Goal: Information Seeking & Learning: Learn about a topic

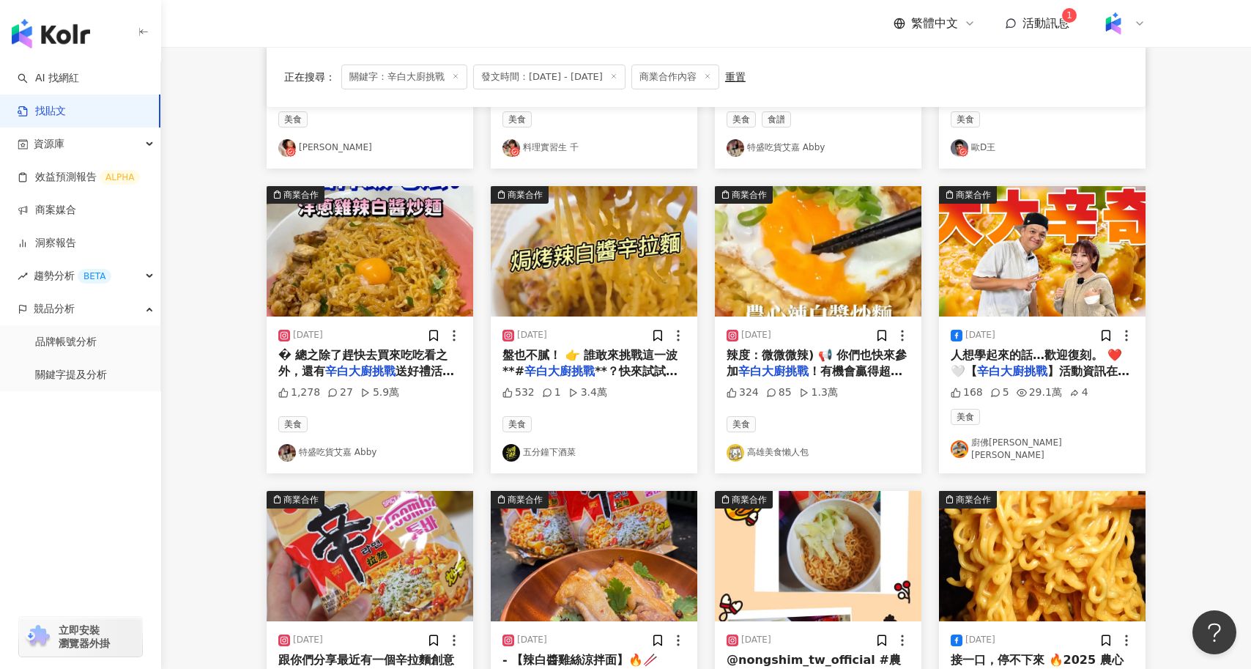
scroll to position [376, 0]
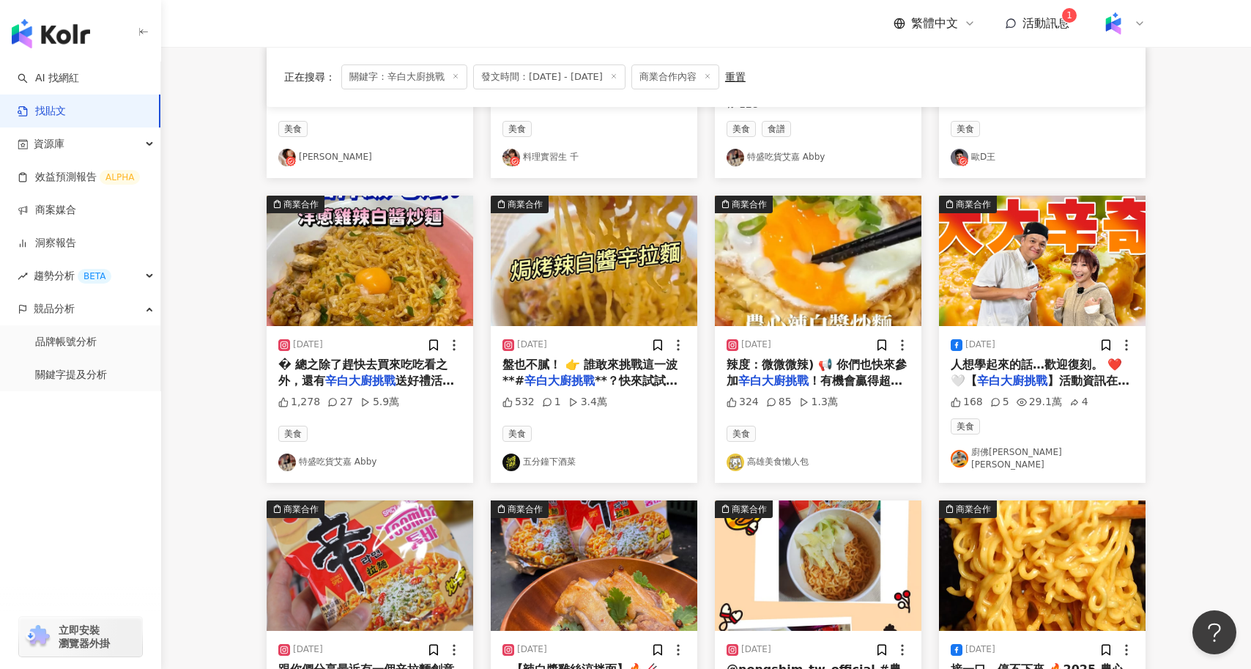
click at [564, 453] on link "五分鐘下酒菜" at bounding box center [593, 462] width 183 height 18
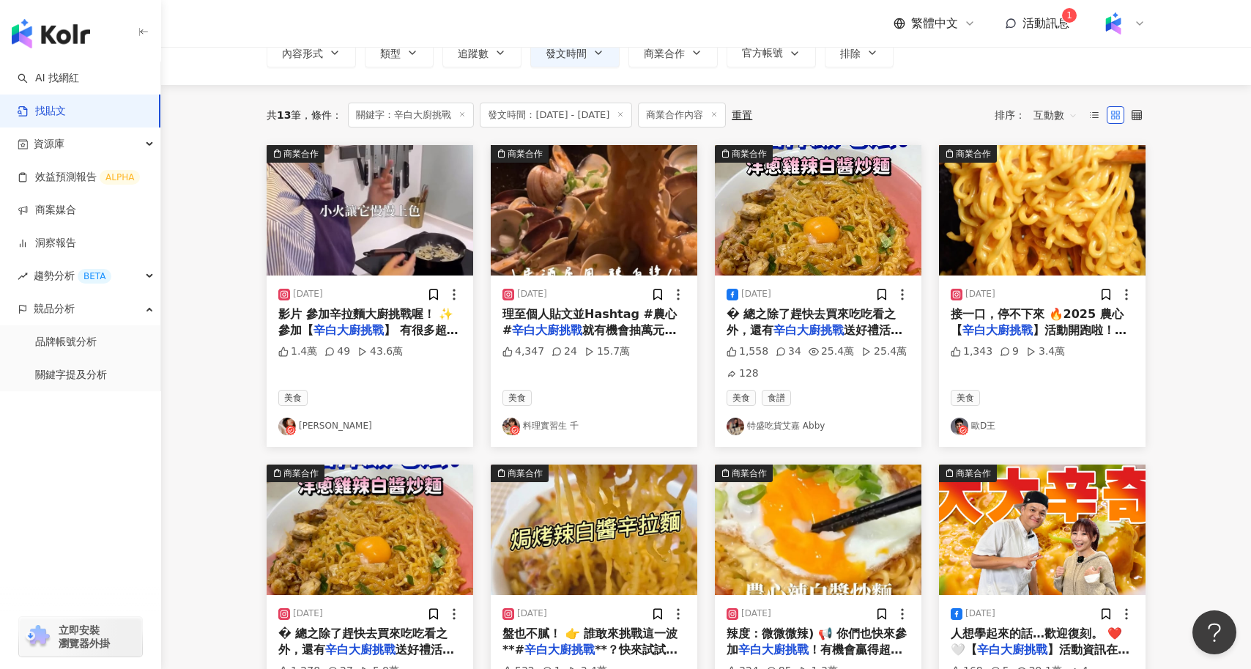
scroll to position [104, 0]
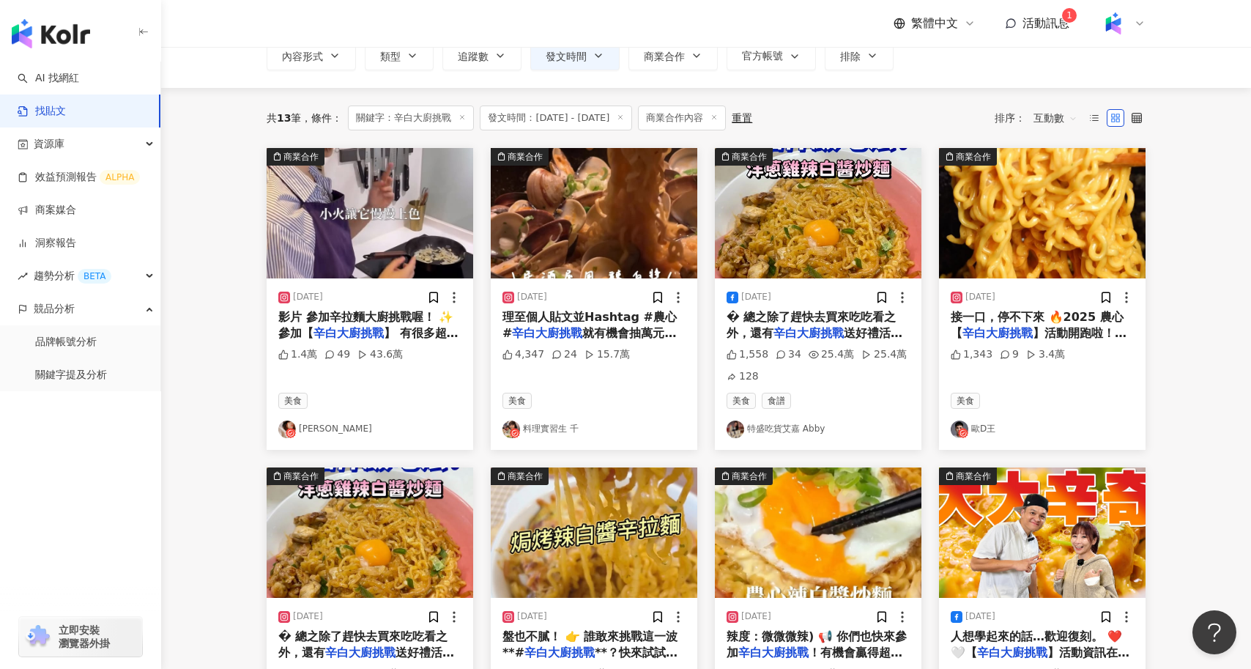
click at [338, 428] on link "AMBER李安柏" at bounding box center [369, 429] width 183 height 18
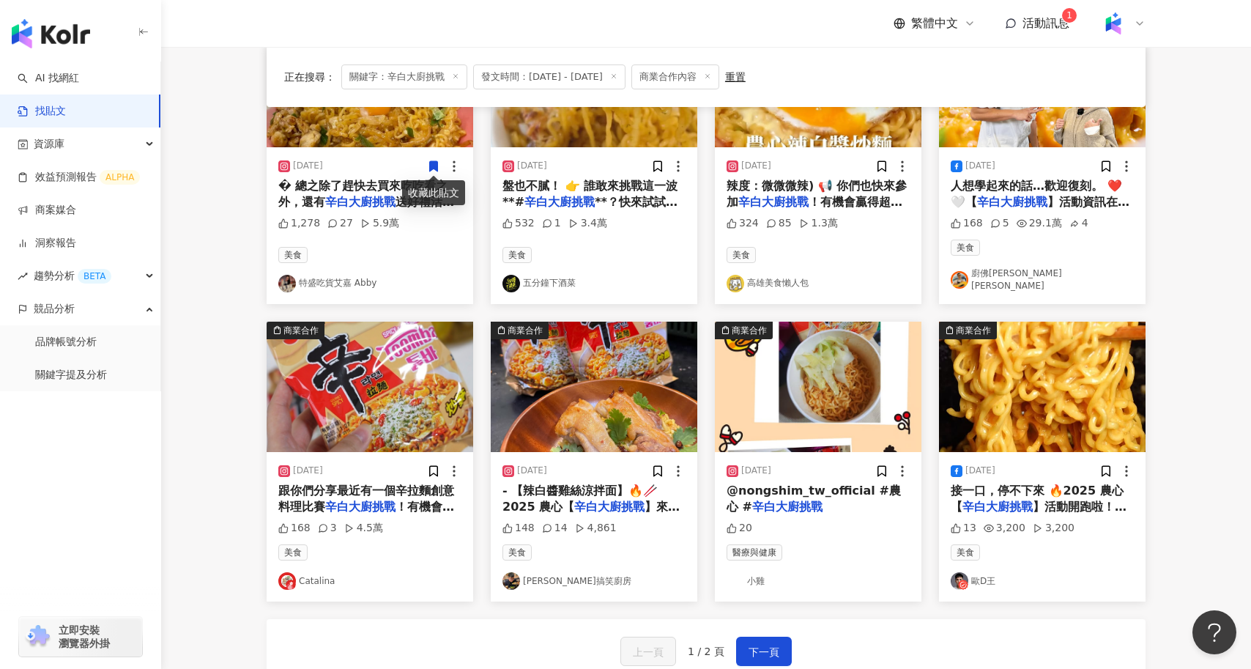
scroll to position [593, 0]
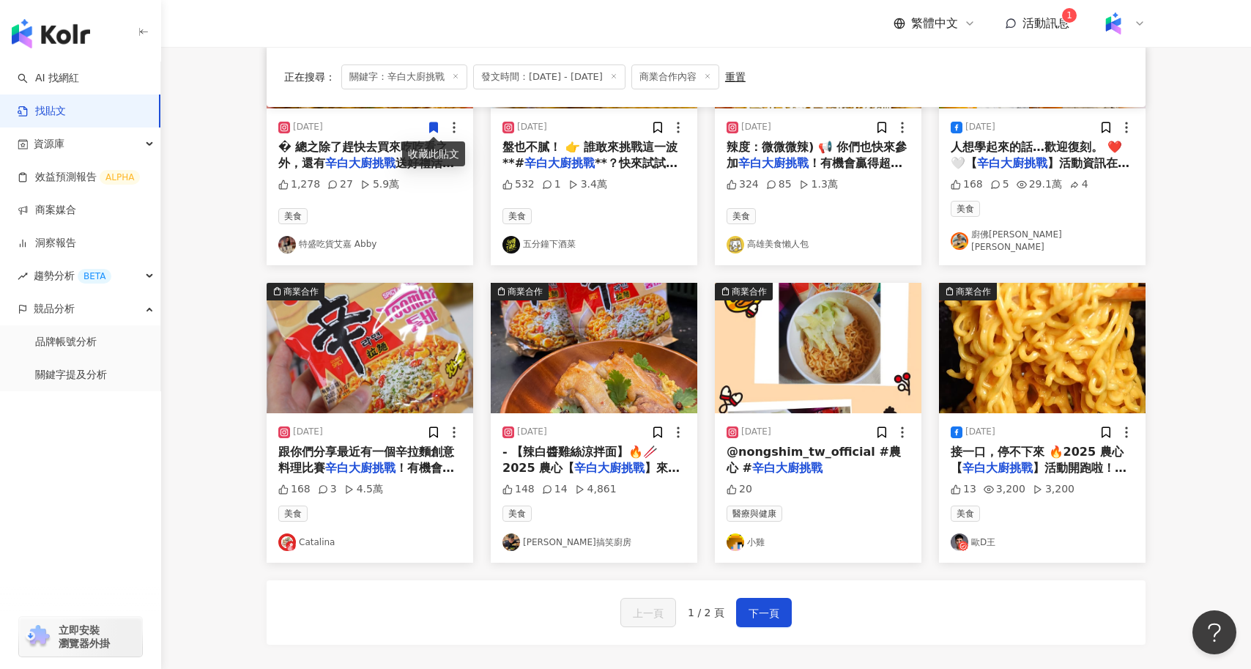
click at [424, 461] on span "！有機會贏得超值獎品！ 一共" at bounding box center [366, 476] width 176 height 30
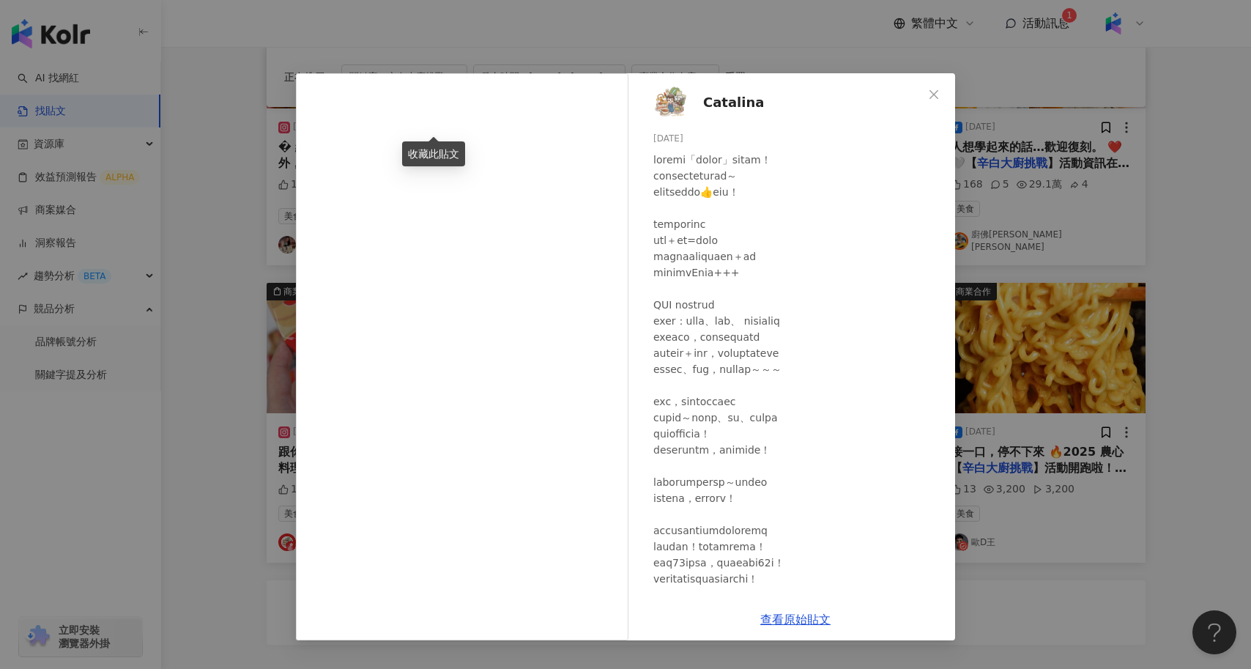
click at [201, 338] on div "Catalina 2025/3/31 168 3 4.5萬 查看原始貼文" at bounding box center [625, 334] width 1251 height 669
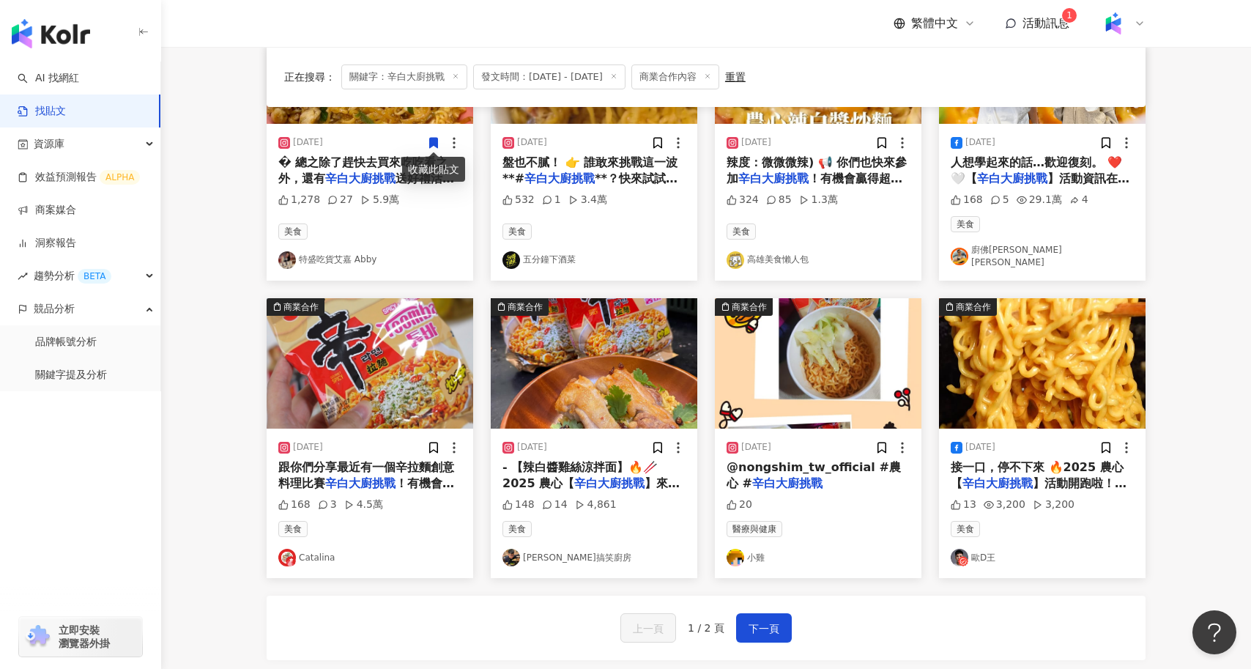
scroll to position [572, 0]
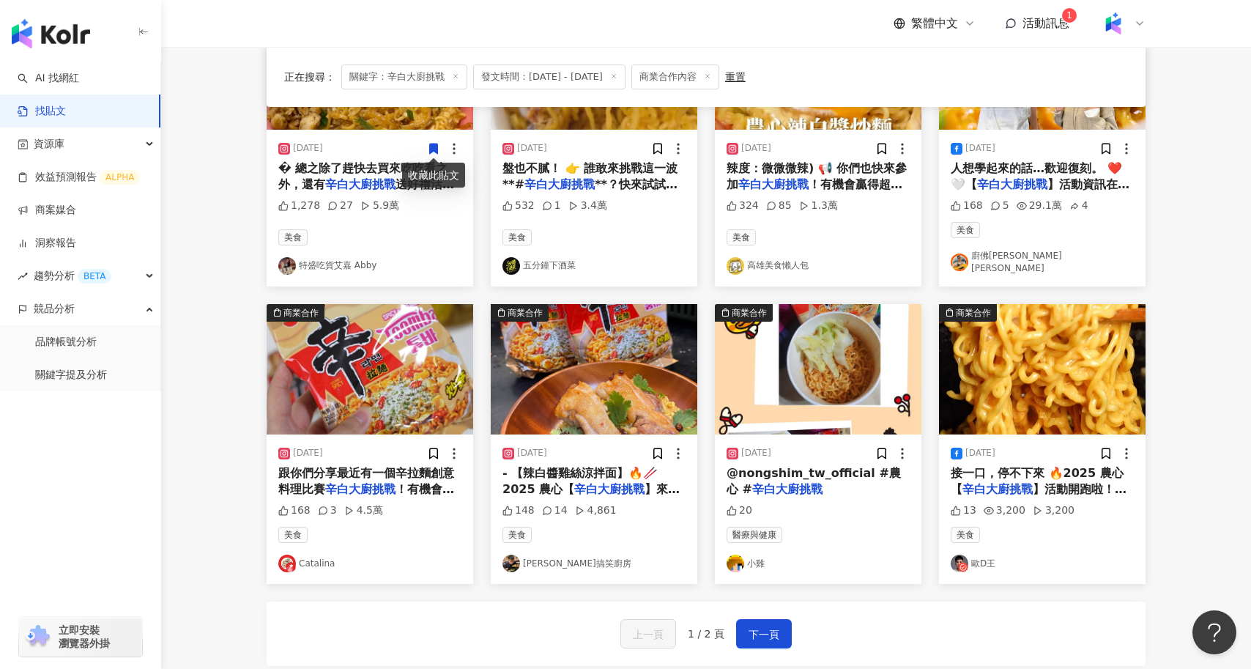
click at [426, 468] on span "跟你們分享最近有一個辛拉麵創意料理比賽" at bounding box center [366, 481] width 176 height 30
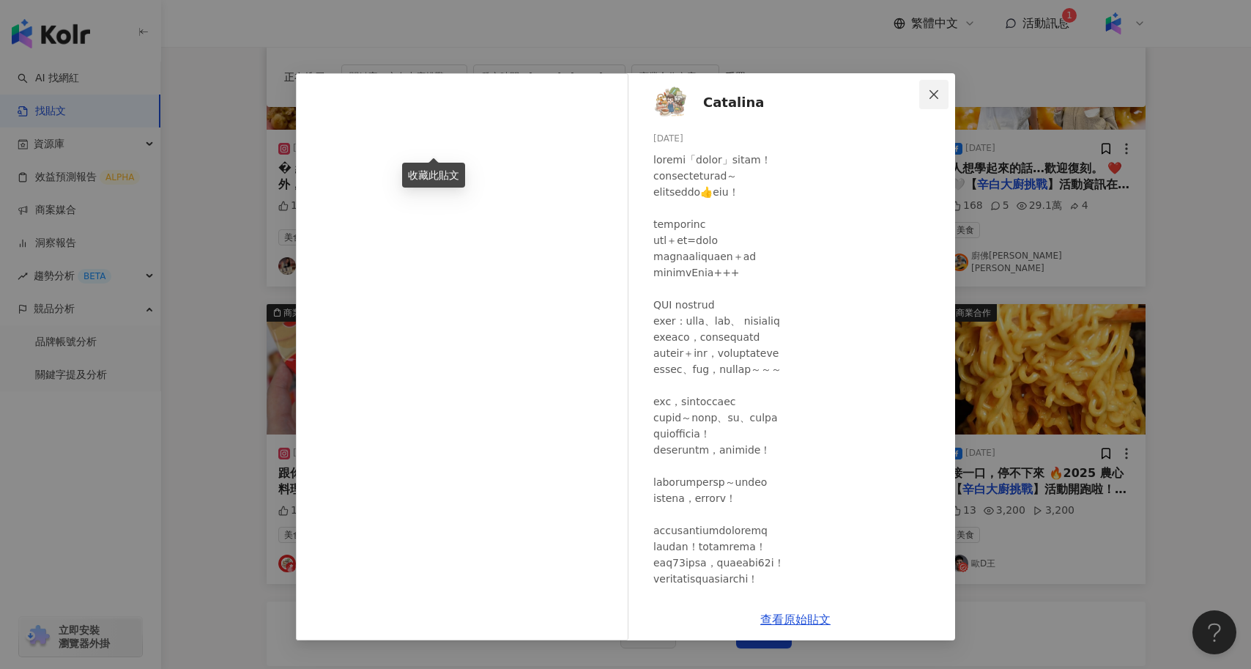
click at [928, 102] on button "Close" at bounding box center [933, 94] width 29 height 29
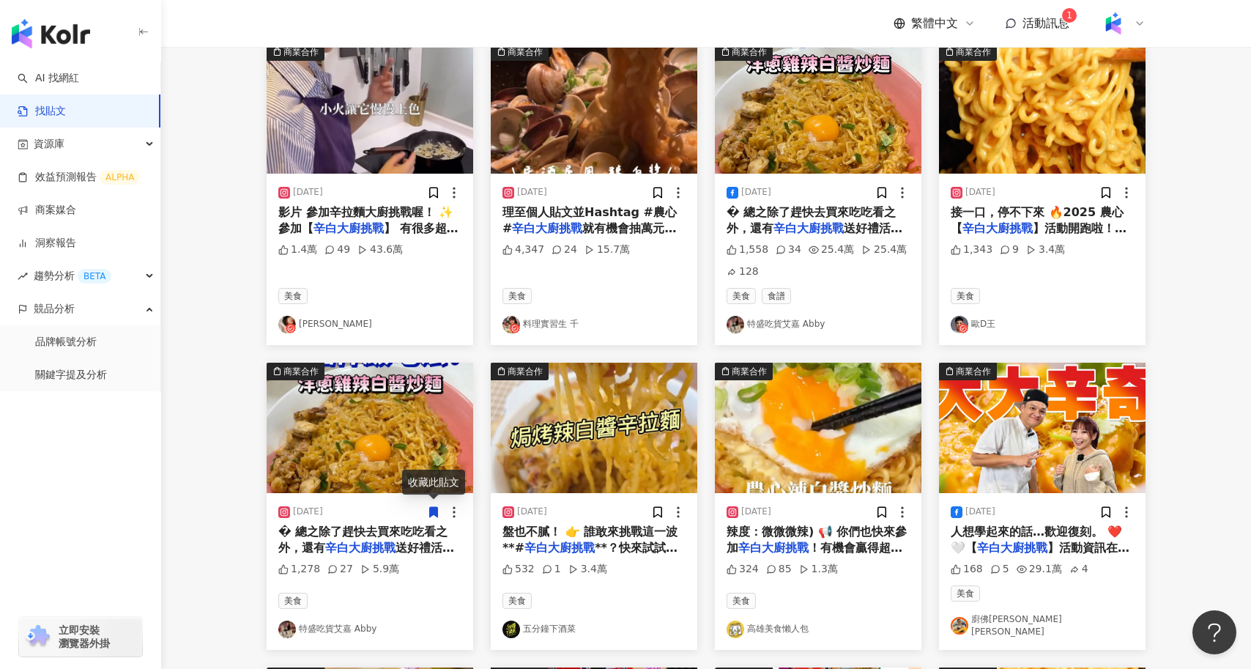
scroll to position [0, 0]
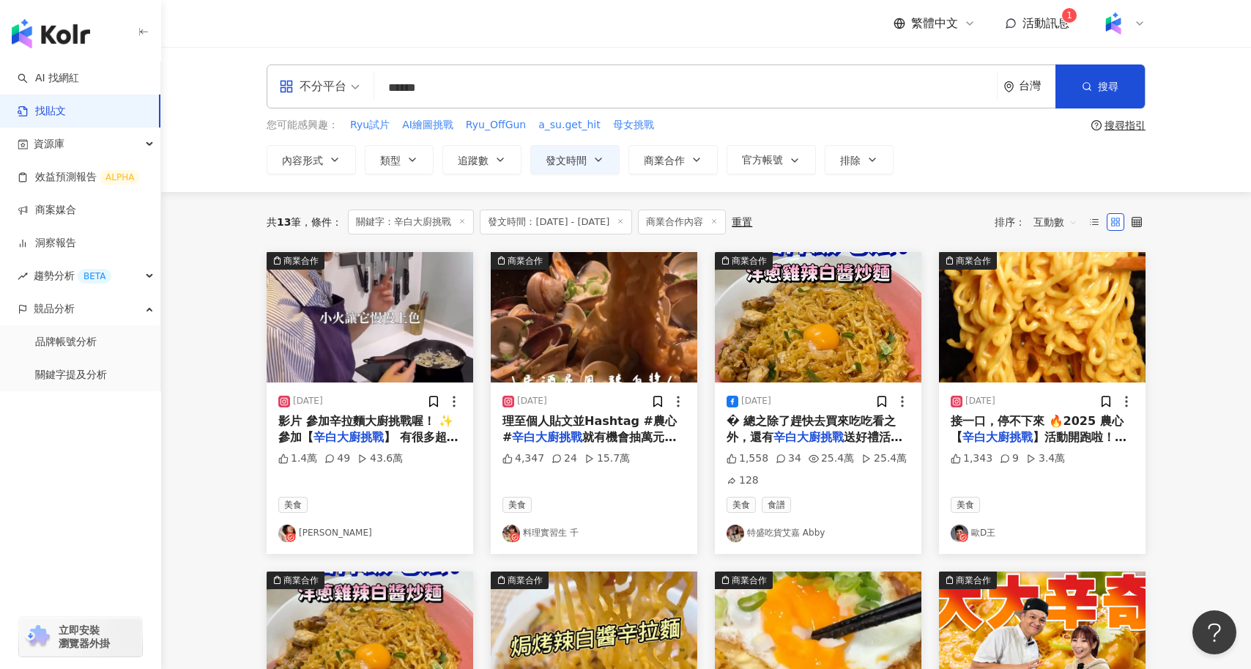
click at [391, 340] on img "button" at bounding box center [370, 317] width 206 height 130
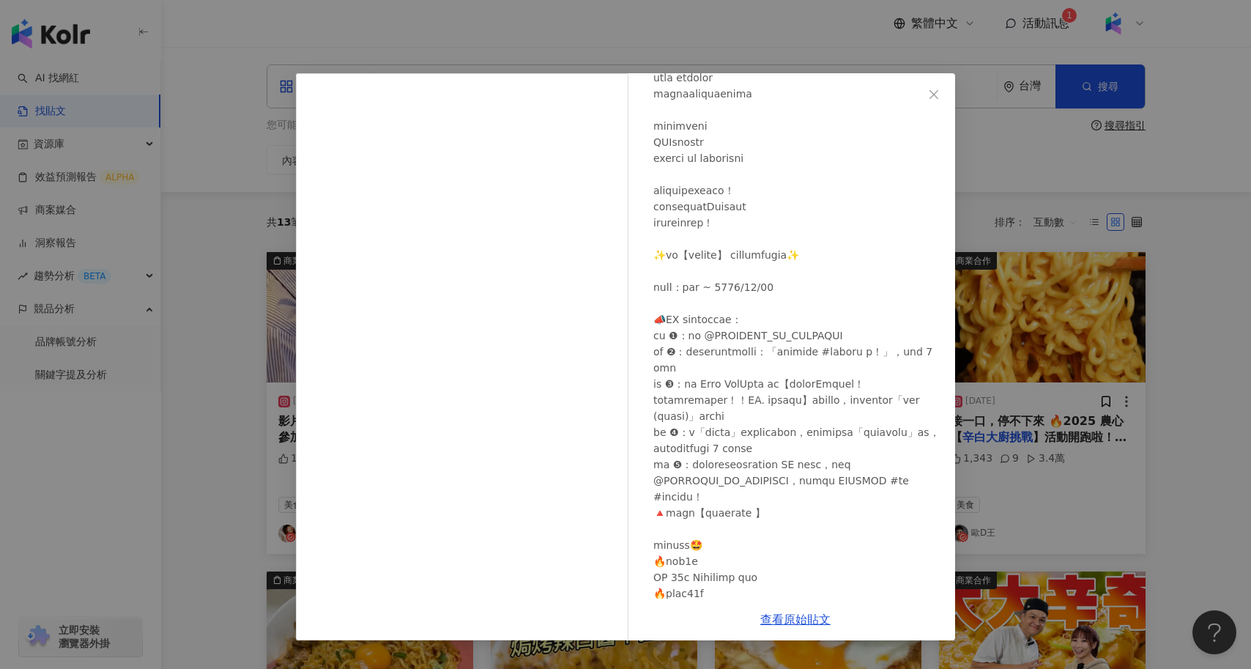
scroll to position [177, 0]
click at [800, 619] on link "查看原始貼文" at bounding box center [795, 619] width 70 height 14
click at [250, 322] on div "AMBER李安柏 2025/3/11 1.4萬 49 43.6萬 查看原始貼文" at bounding box center [625, 334] width 1251 height 669
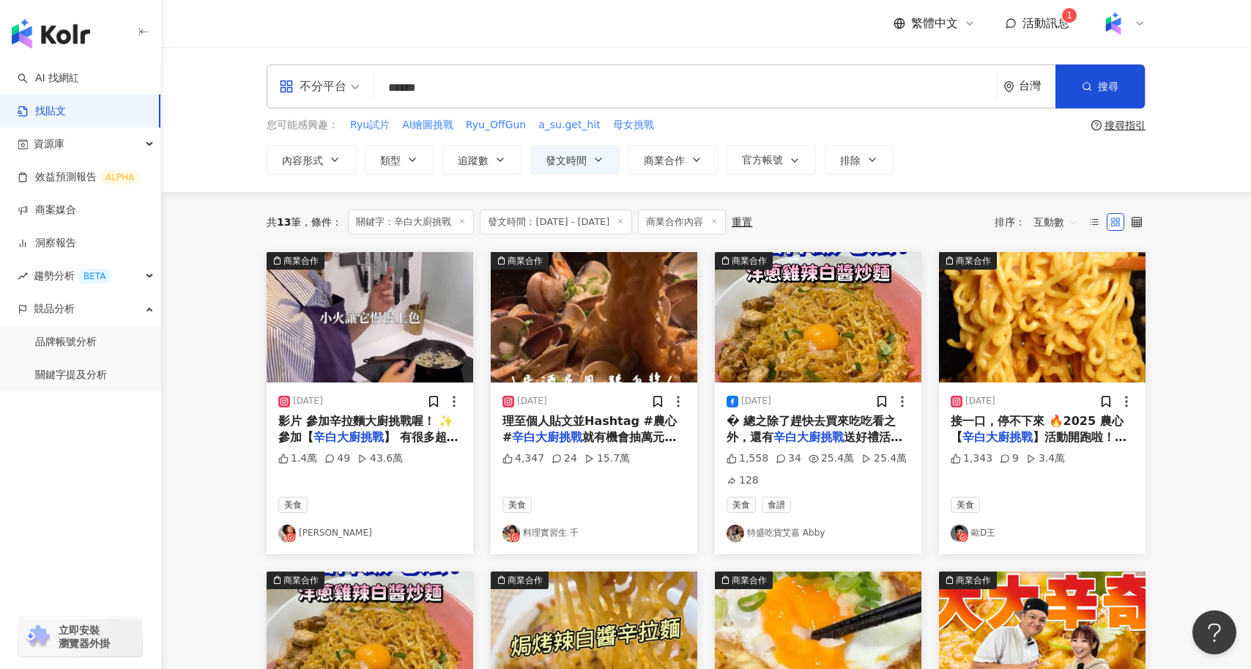
click at [605, 428] on div "理至個人貼文並Hashtag #農心 # 辛白大廚挑戰 就有機會抽萬元好禮哦！" at bounding box center [593, 429] width 183 height 33
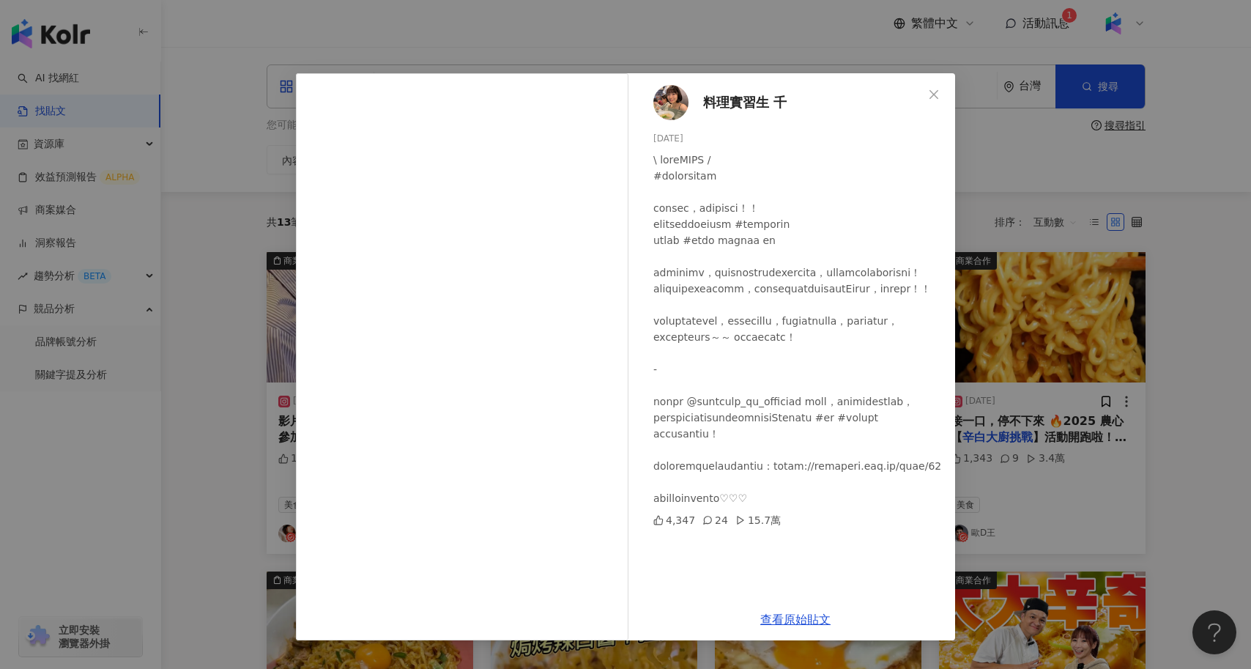
click at [224, 267] on div "料理實習生 千 2025/3/28 4,347 24 15.7萬 查看原始貼文" at bounding box center [625, 334] width 1251 height 669
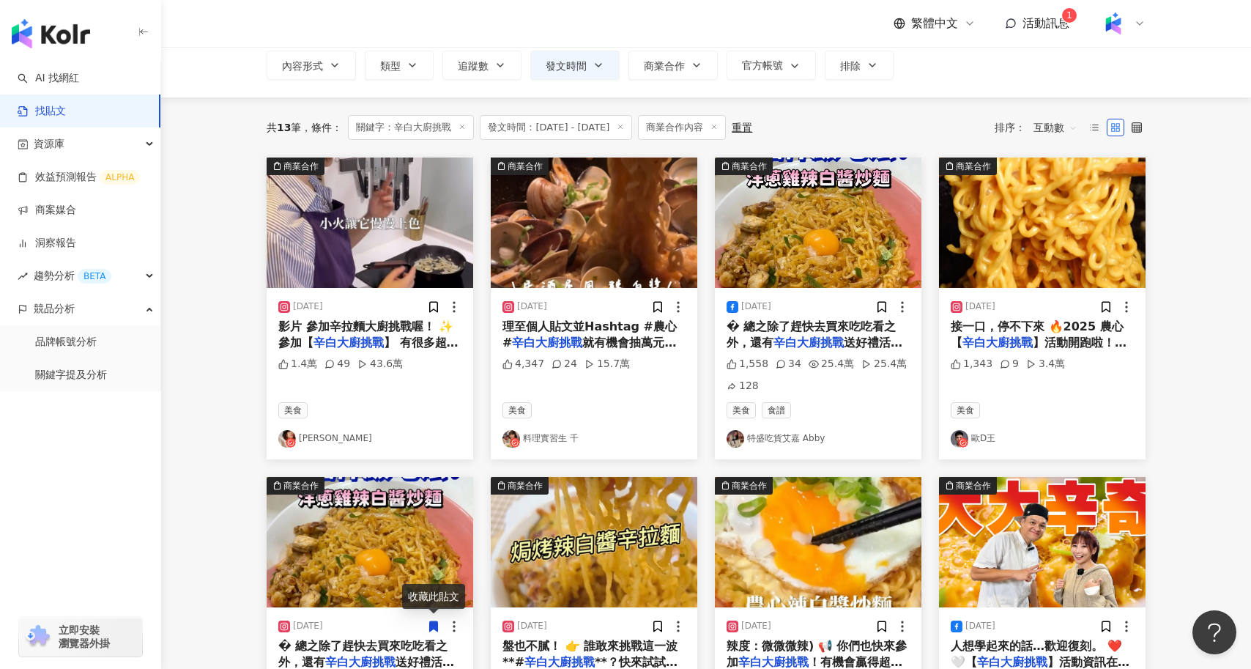
scroll to position [97, 0]
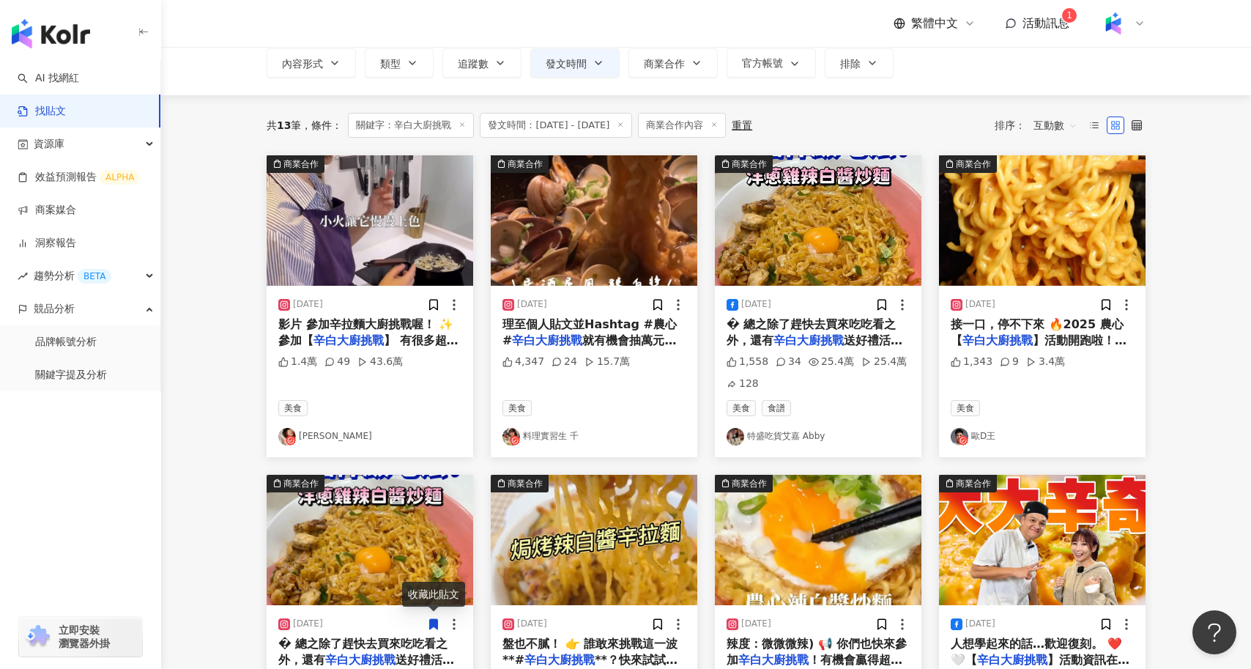
click at [1028, 233] on img "button" at bounding box center [1042, 220] width 206 height 130
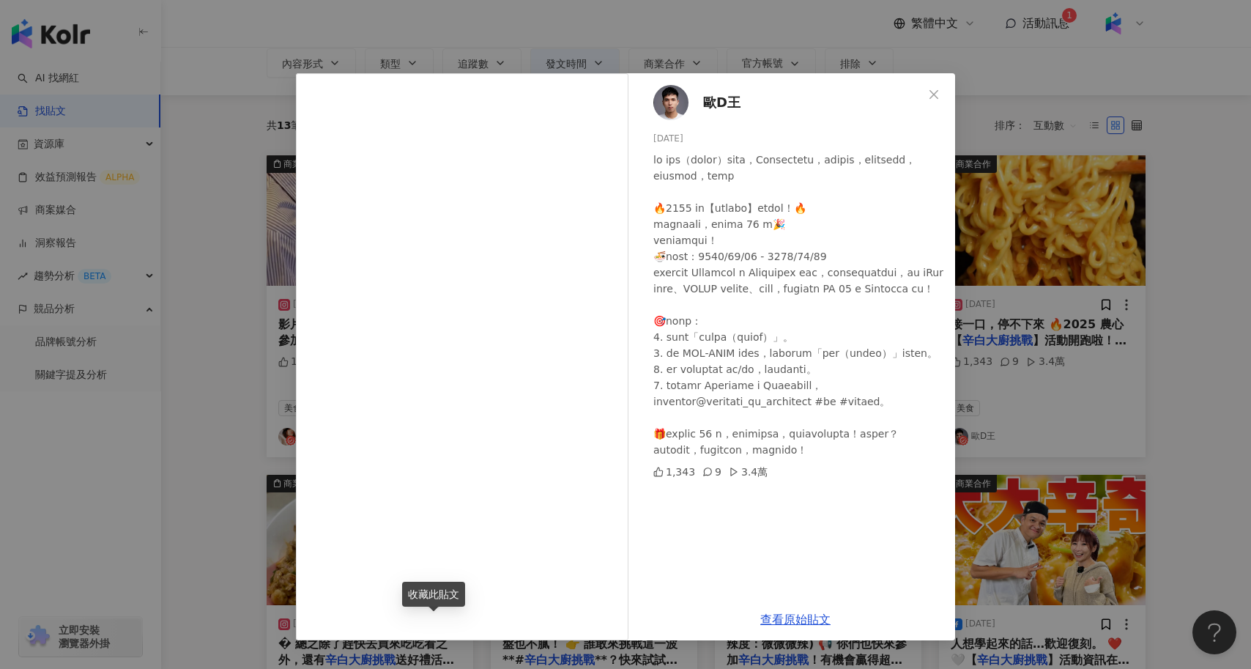
click at [216, 485] on div "歐D王 2025/3/23 1,343 9 3.4萬 查看原始貼文" at bounding box center [625, 334] width 1251 height 669
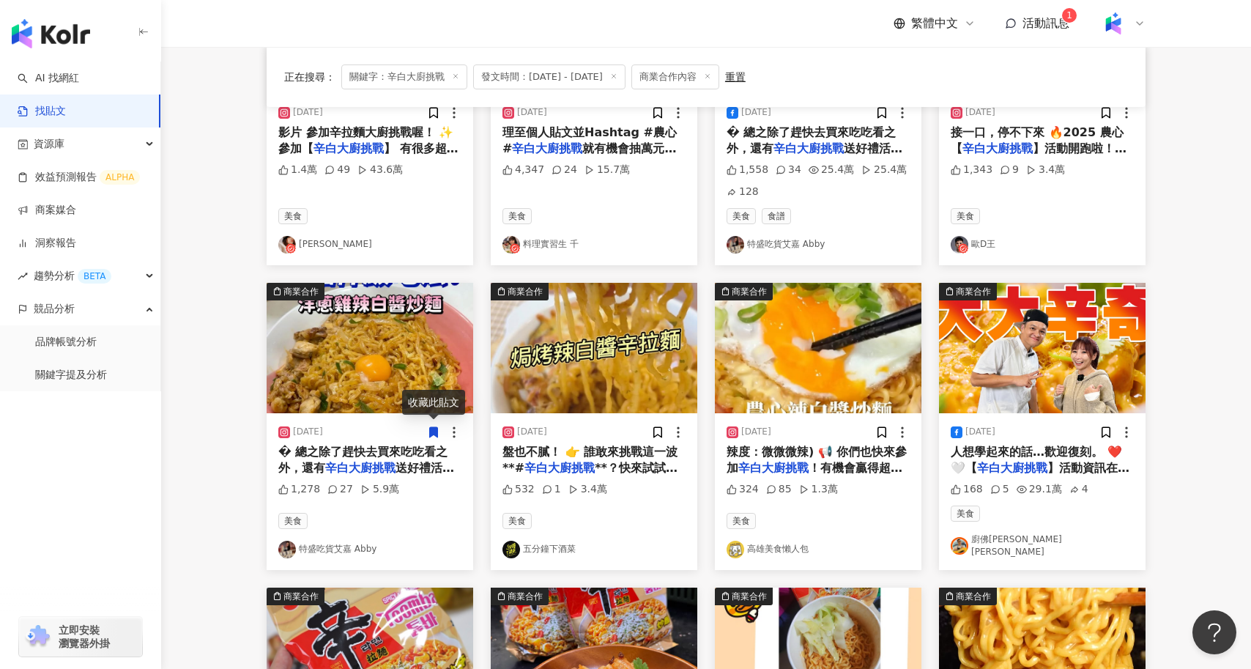
scroll to position [291, 0]
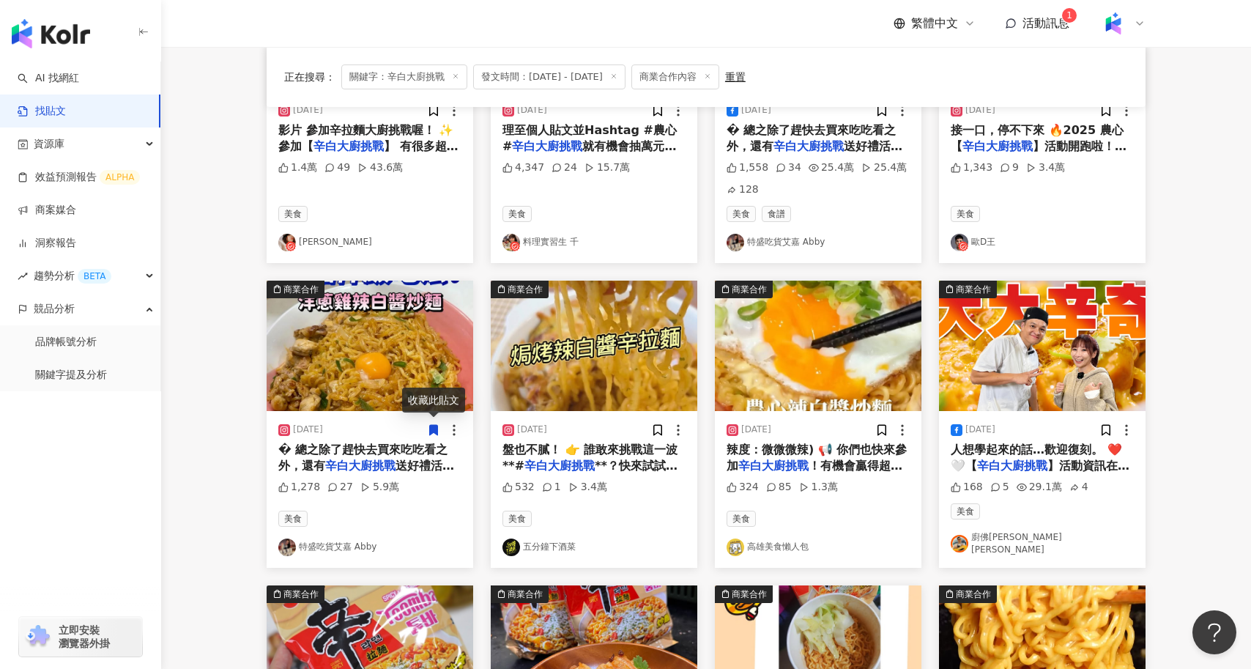
click at [386, 305] on img "button" at bounding box center [370, 345] width 206 height 130
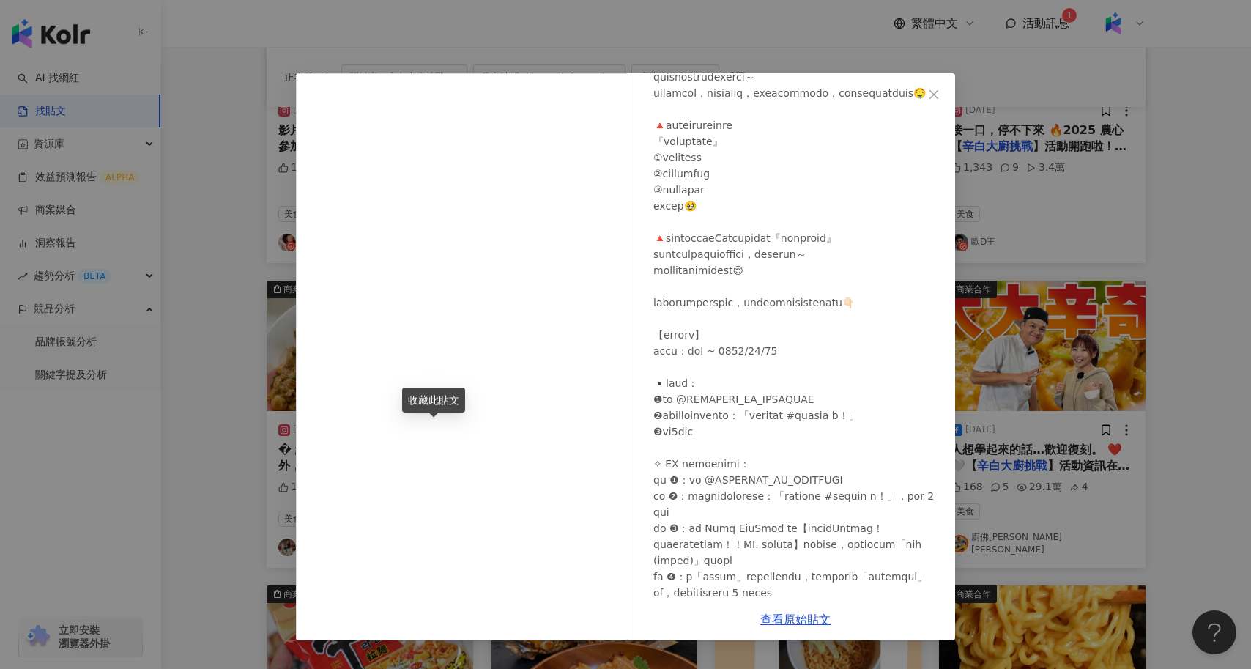
scroll to position [183, 0]
click at [790, 615] on link "查看原始貼文" at bounding box center [795, 619] width 70 height 14
